Goal: Information Seeking & Learning: Learn about a topic

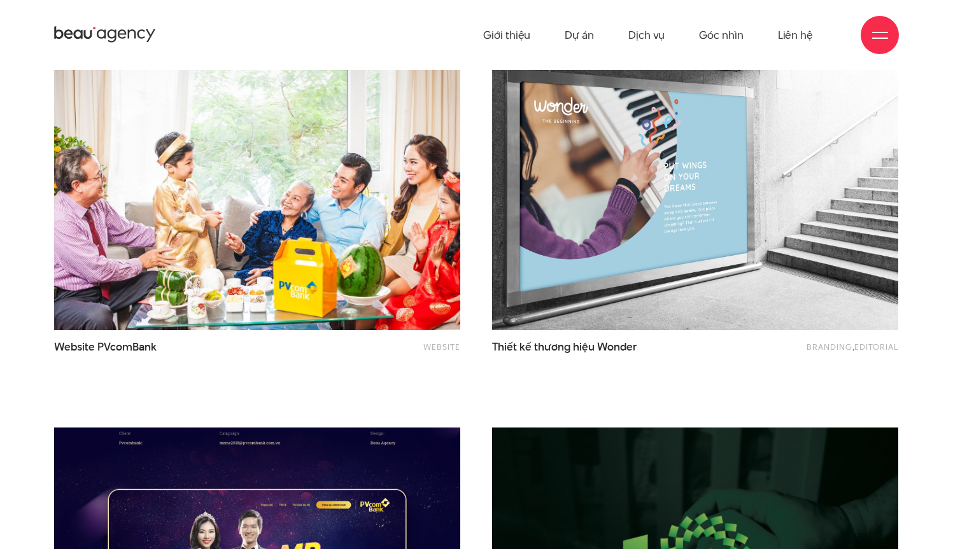
scroll to position [426, 0]
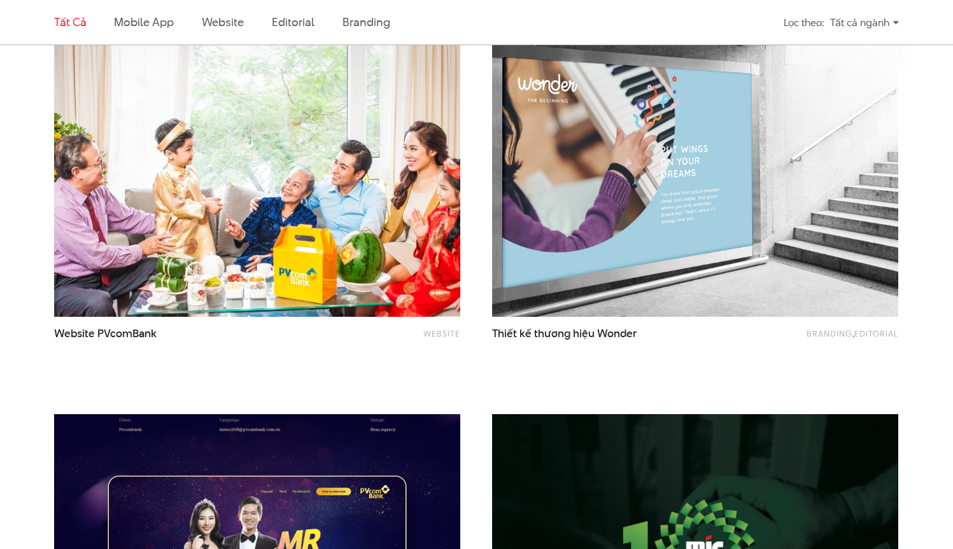
click at [668, 201] on img at bounding box center [695, 181] width 447 height 299
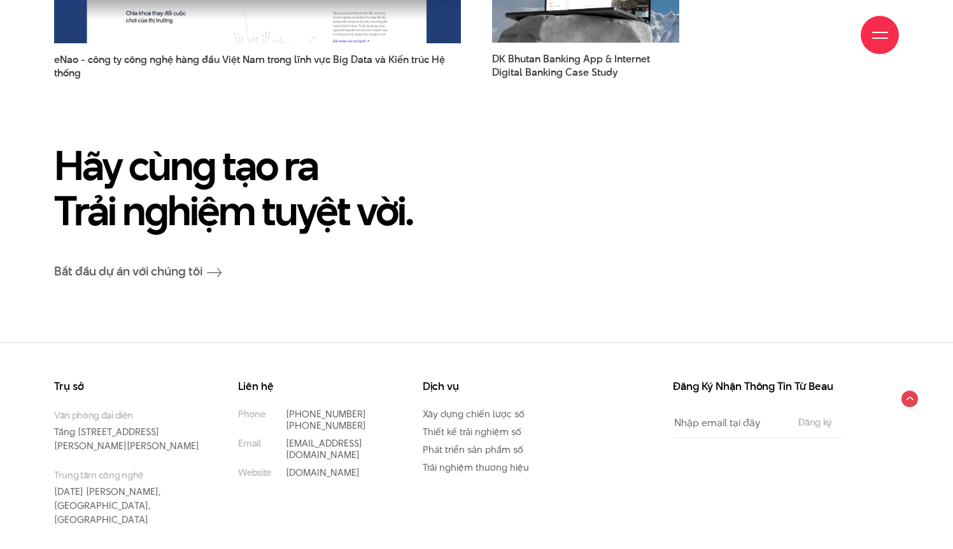
scroll to position [9018, 0]
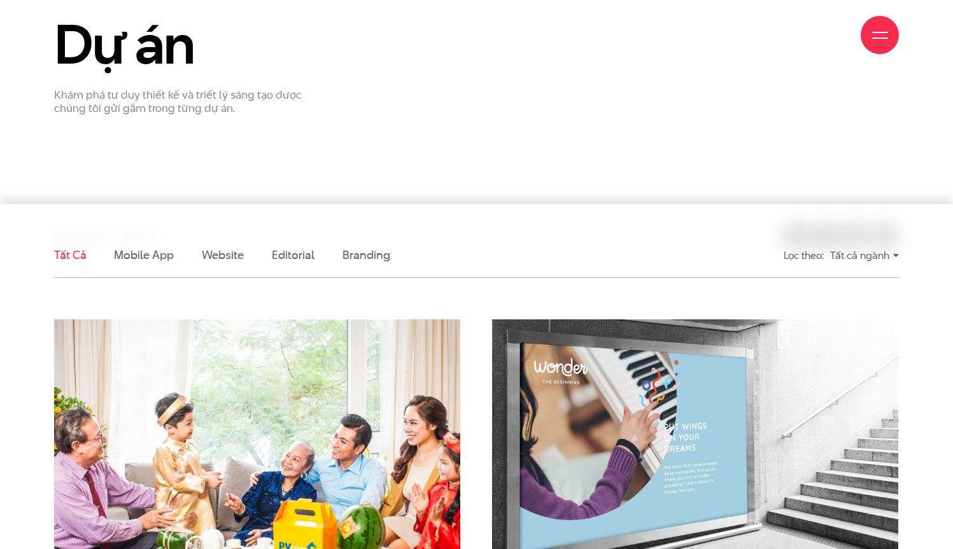
scroll to position [311, 0]
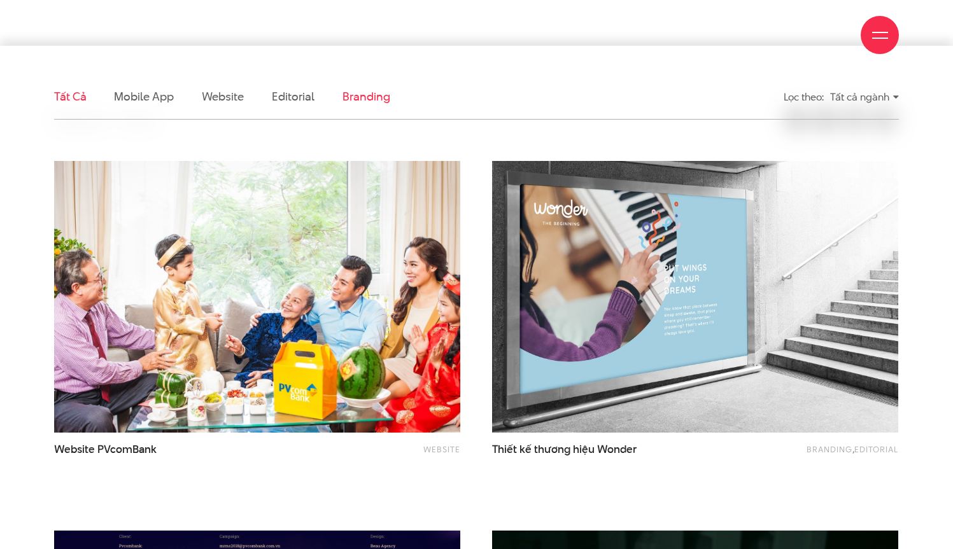
click at [360, 101] on link "Branding" at bounding box center [365, 96] width 47 height 16
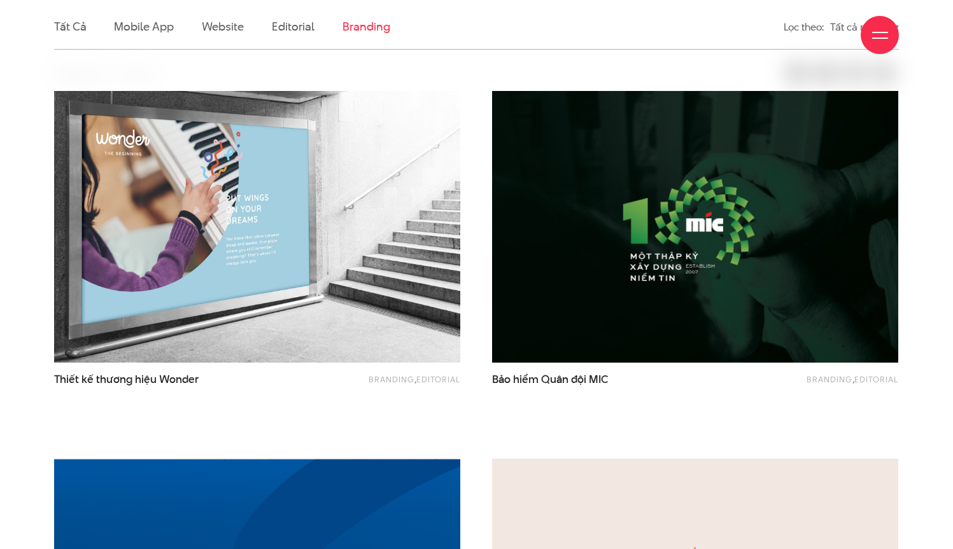
scroll to position [385, 0]
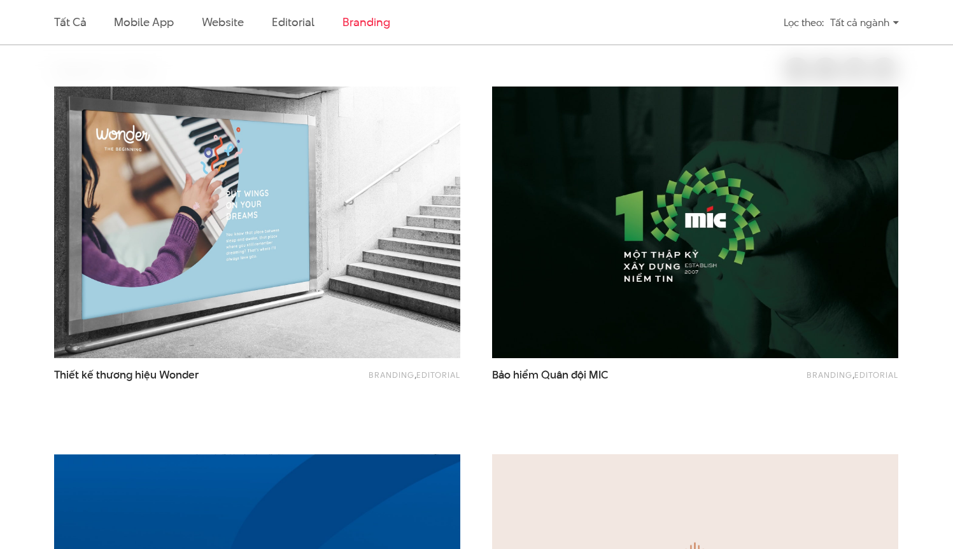
click at [642, 267] on img at bounding box center [695, 222] width 447 height 299
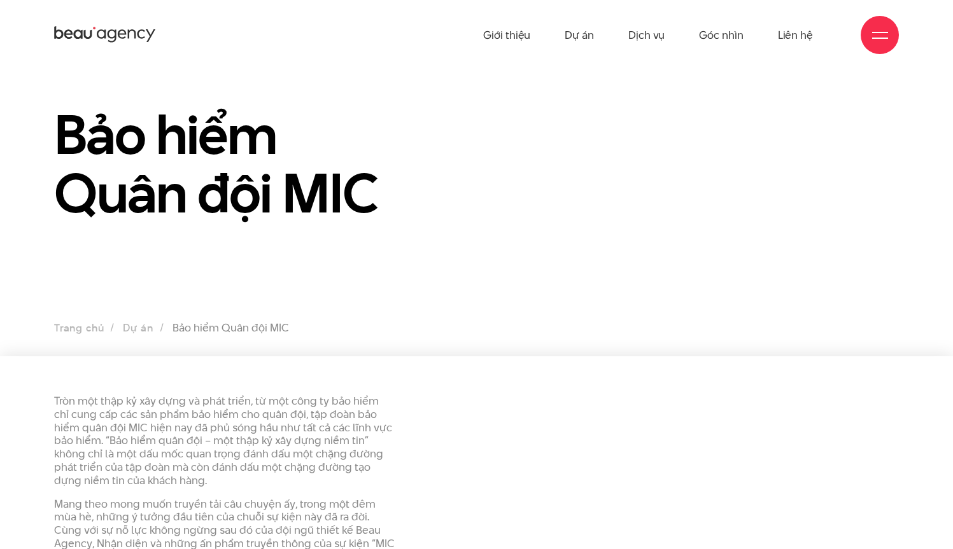
click at [92, 37] on icon at bounding box center [105, 35] width 102 height 20
